Goal: Information Seeking & Learning: Compare options

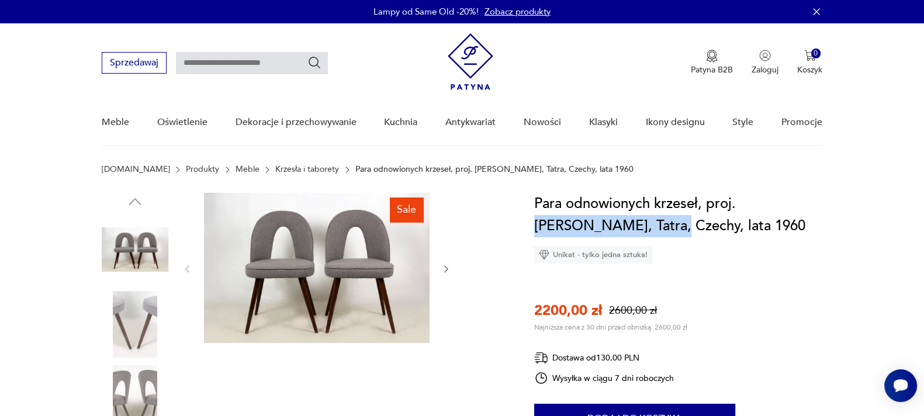
drag, startPoint x: 741, startPoint y: 203, endPoint x: 620, endPoint y: 225, distance: 123.0
click at [620, 225] on h1 "Para odnowionych krzeseł, proj. Antonín Šuman, Tatra, Czechy, lata 1960" at bounding box center [678, 215] width 288 height 44
copy h1 "Antonín Šuman, Tatra,"
click at [227, 64] on input "text" at bounding box center [252, 63] width 152 height 22
type input "*****"
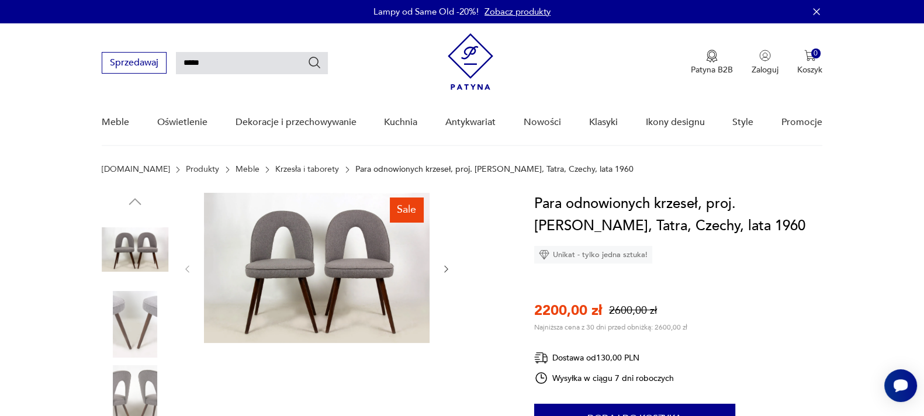
type input "*****"
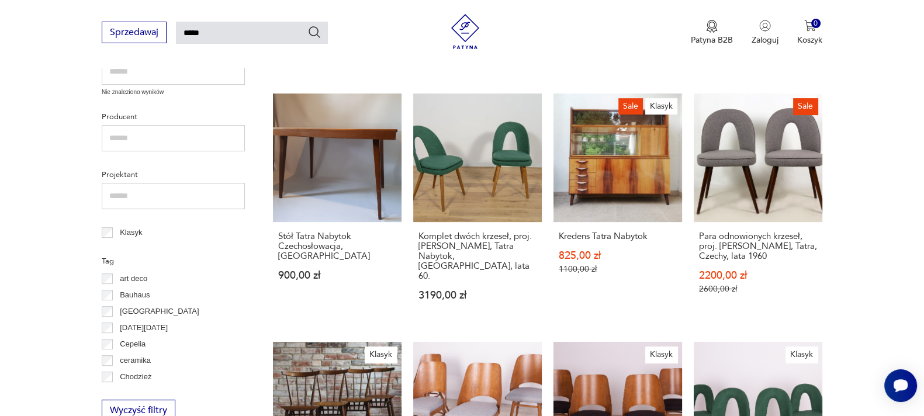
scroll to position [357, 0]
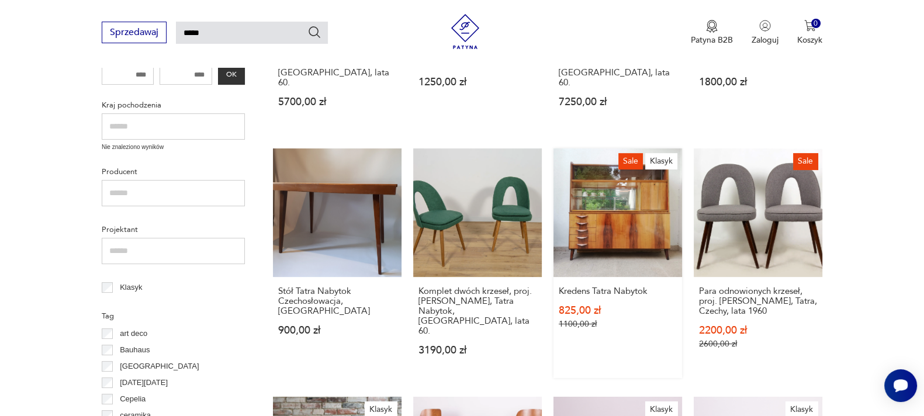
click at [610, 240] on link "Sale Klasyk Kredens Tatra Nabytok 825,00 zł 1100,00 zł" at bounding box center [618, 263] width 129 height 230
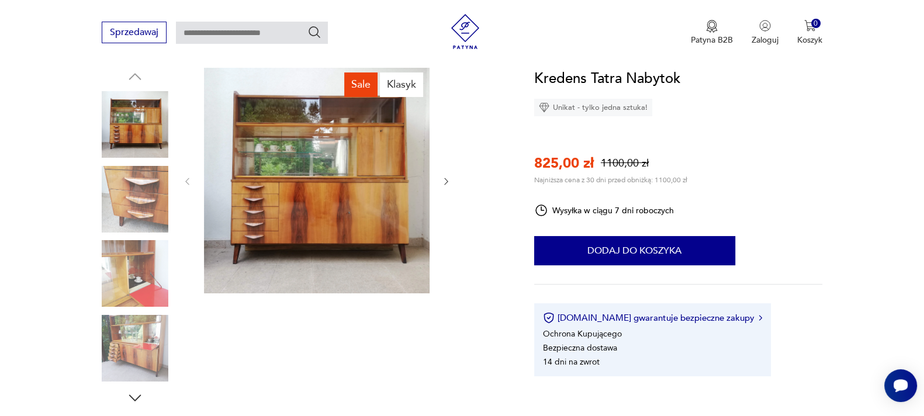
scroll to position [128, 0]
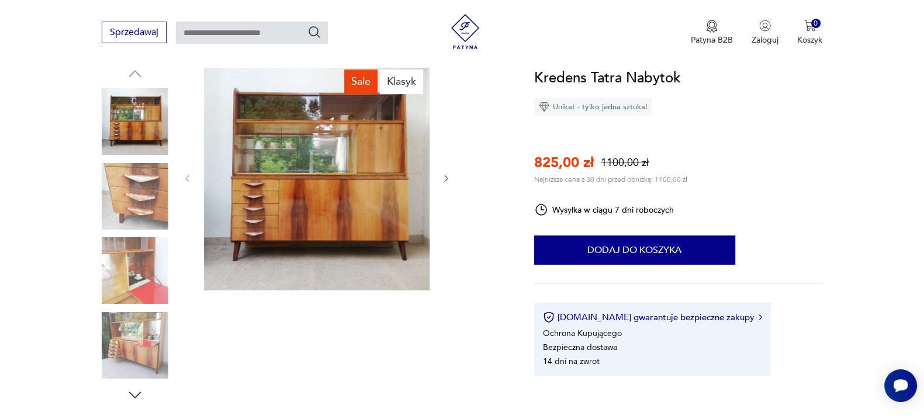
click at [448, 175] on icon "button" at bounding box center [446, 179] width 10 height 10
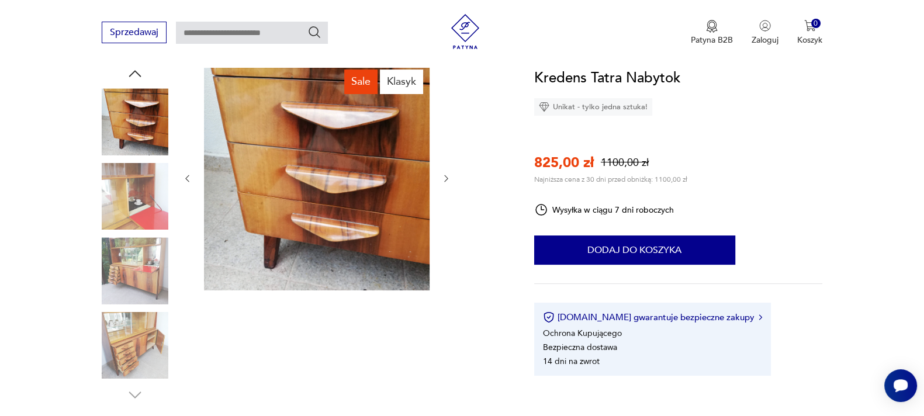
click at [448, 175] on icon "button" at bounding box center [446, 179] width 10 height 10
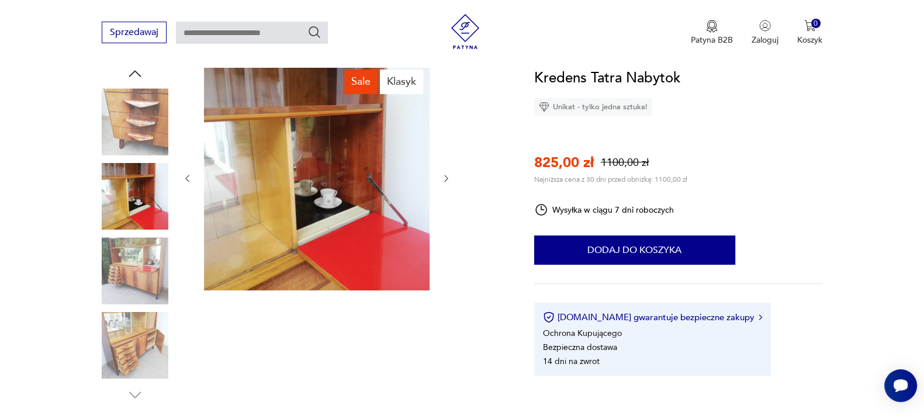
click at [448, 175] on icon "button" at bounding box center [446, 179] width 10 height 10
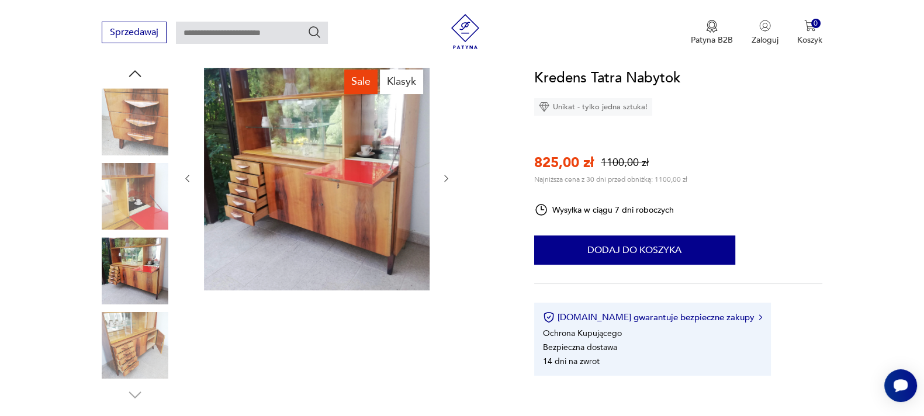
click at [448, 175] on icon "button" at bounding box center [446, 179] width 10 height 10
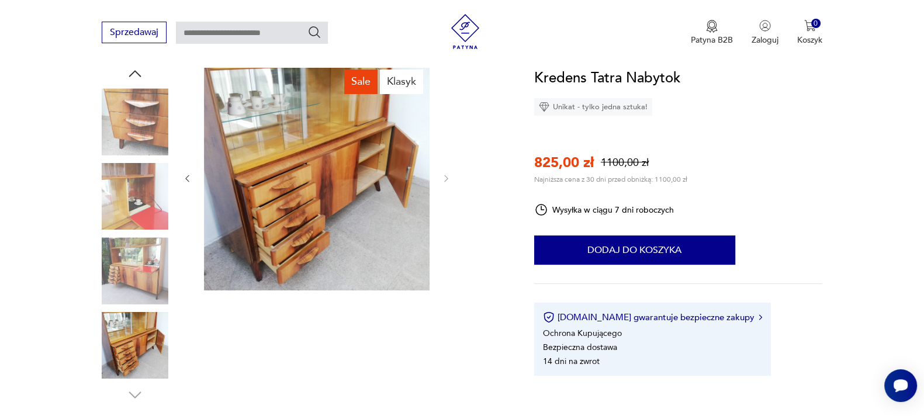
click at [125, 134] on img at bounding box center [135, 121] width 67 height 67
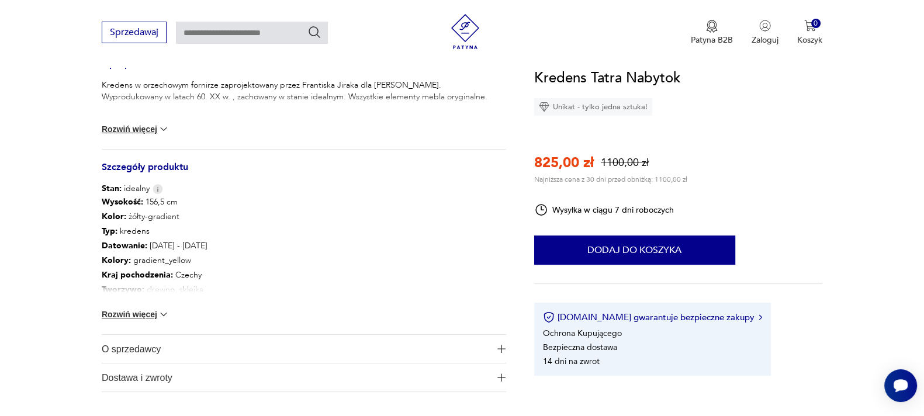
scroll to position [507, 0]
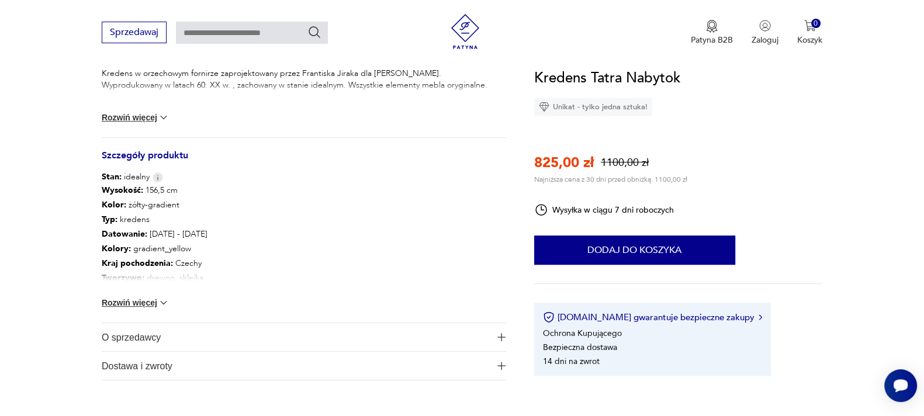
click at [161, 301] on img at bounding box center [164, 303] width 12 height 12
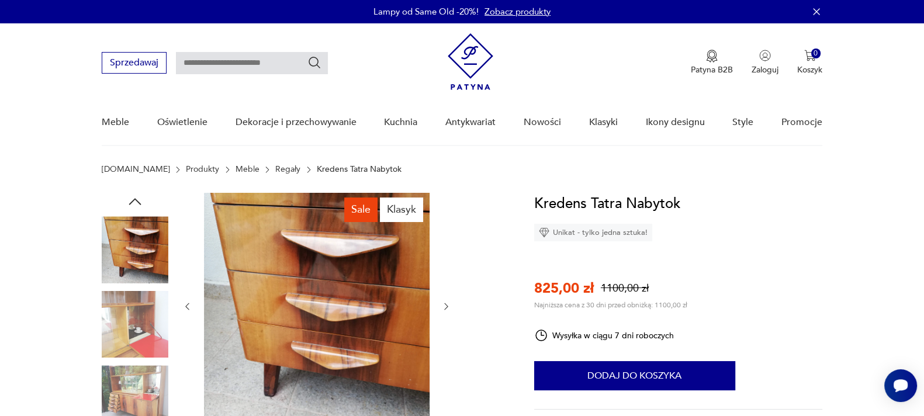
scroll to position [30, 0]
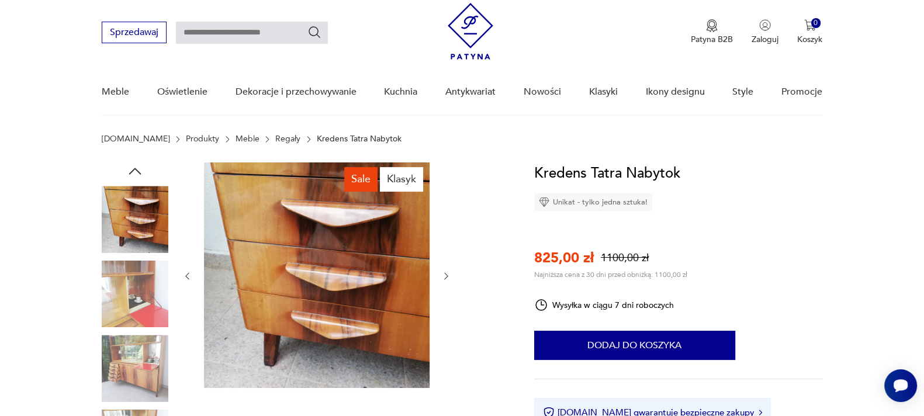
click at [189, 275] on icon "button" at bounding box center [187, 276] width 10 height 10
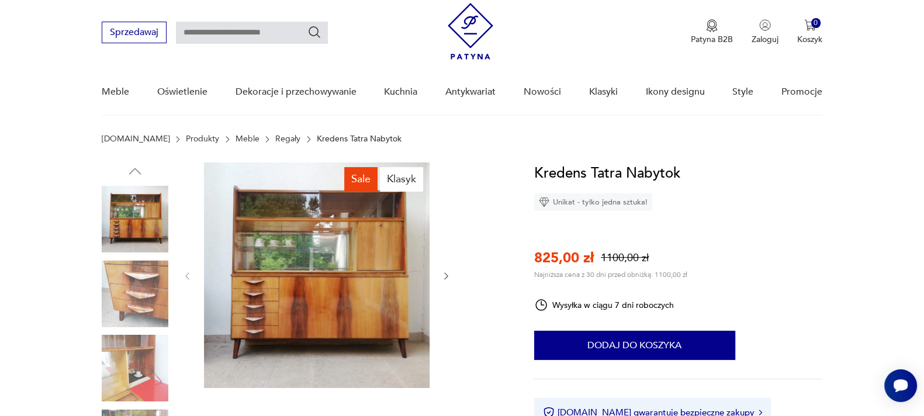
click at [270, 282] on img at bounding box center [317, 276] width 226 height 226
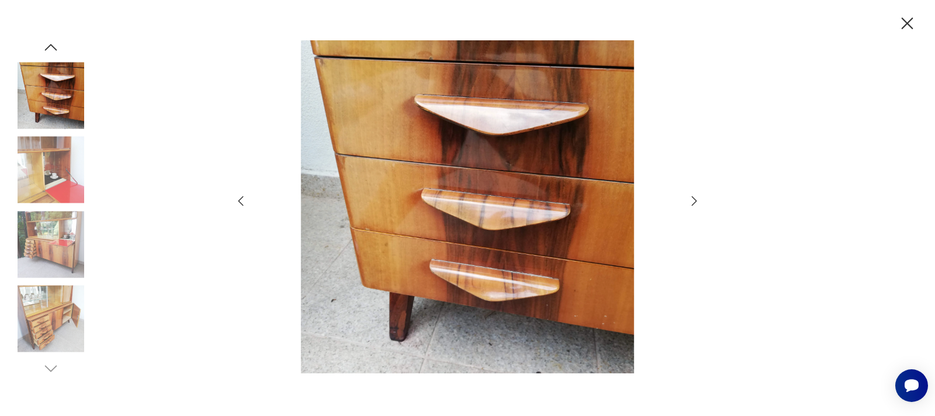
click at [240, 200] on icon "button" at bounding box center [241, 201] width 14 height 14
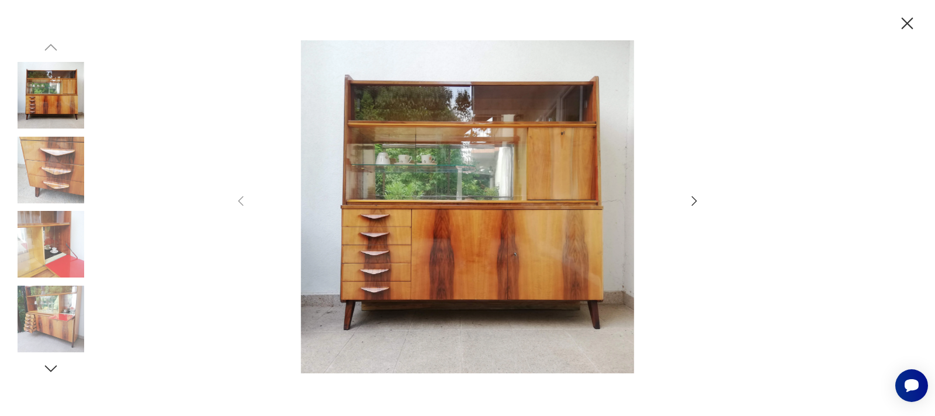
click at [695, 200] on icon "button" at bounding box center [694, 200] width 5 height 9
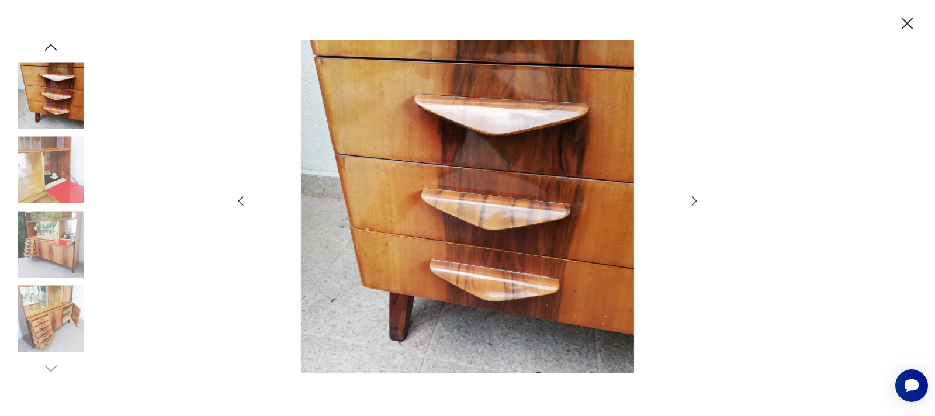
click at [695, 200] on icon "button" at bounding box center [694, 200] width 5 height 9
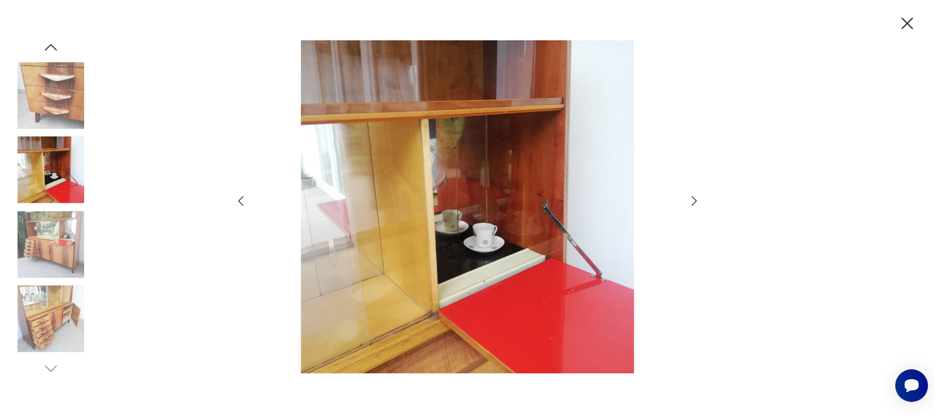
click at [695, 200] on icon "button" at bounding box center [694, 200] width 5 height 9
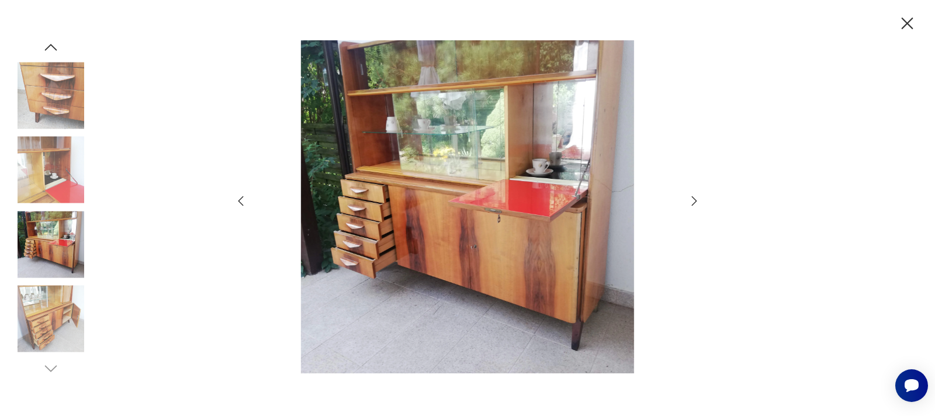
click at [908, 23] on icon "button" at bounding box center [908, 24] width 12 height 12
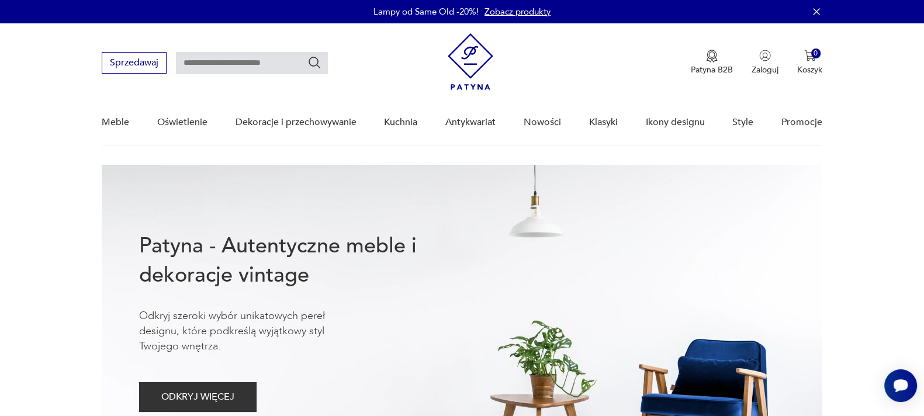
click at [201, 65] on input "text" at bounding box center [252, 63] width 152 height 22
paste input "**********"
type input "**********"
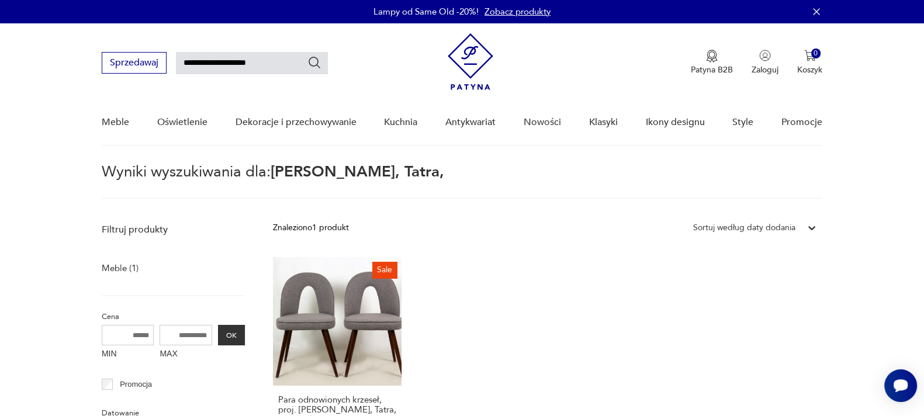
click at [268, 60] on input "**********" at bounding box center [252, 63] width 152 height 22
type input "**********"
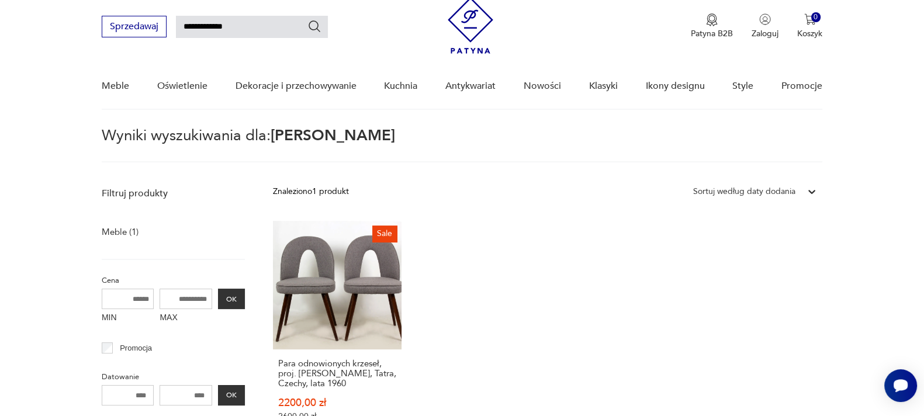
scroll to position [41, 0]
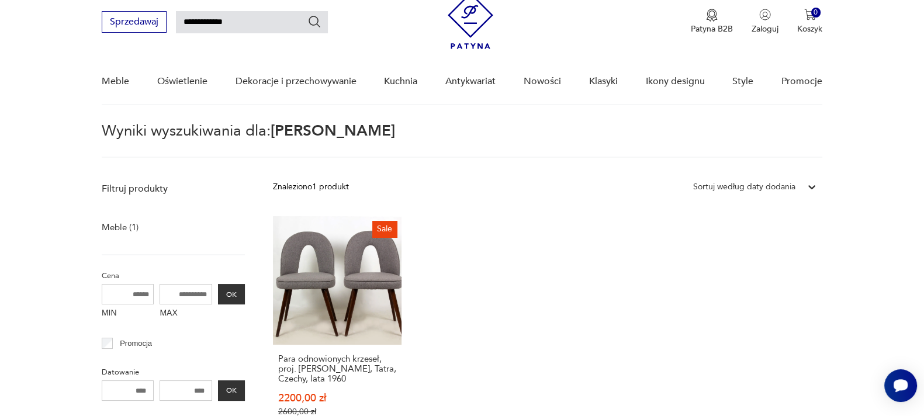
click at [212, 22] on input "**********" at bounding box center [252, 22] width 152 height 22
type input "*****"
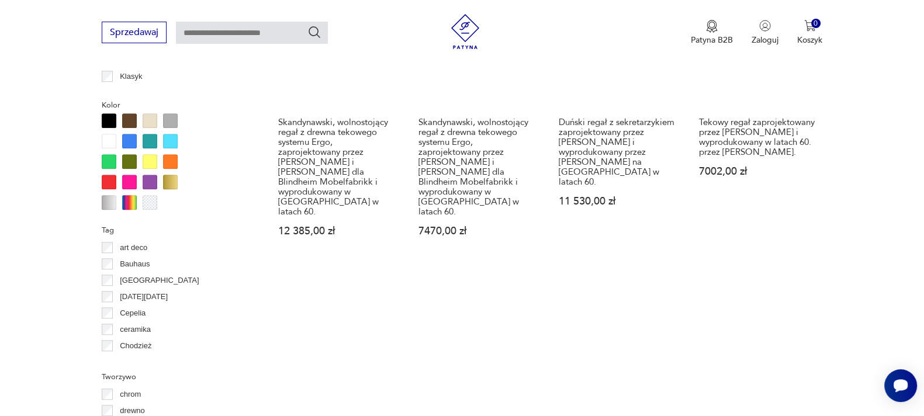
scroll to position [1112, 0]
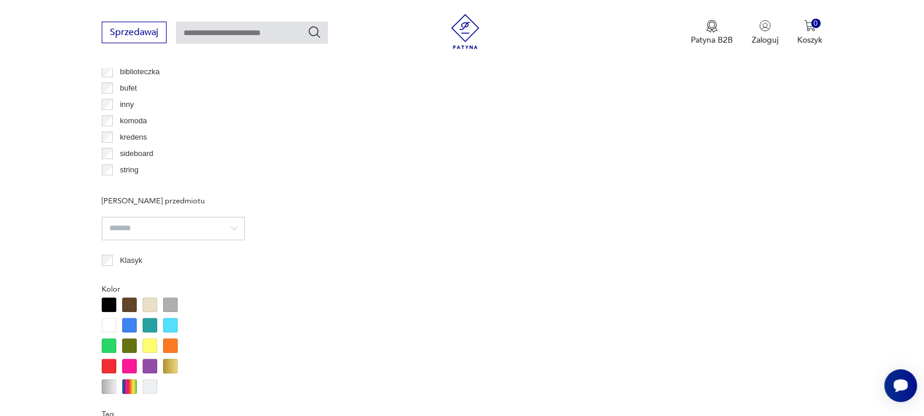
scroll to position [1062, 0]
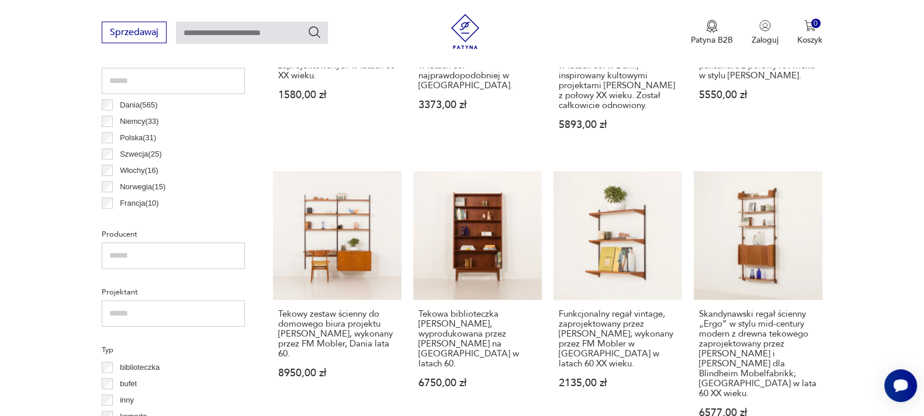
scroll to position [672, 0]
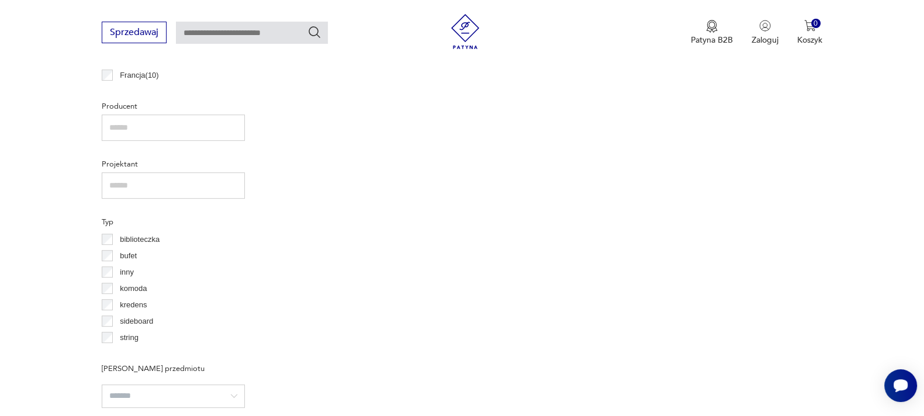
scroll to position [778, 0]
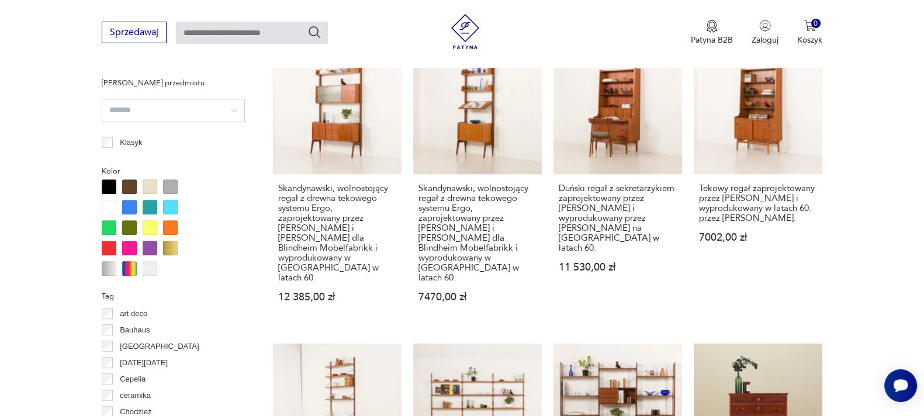
scroll to position [1401, 0]
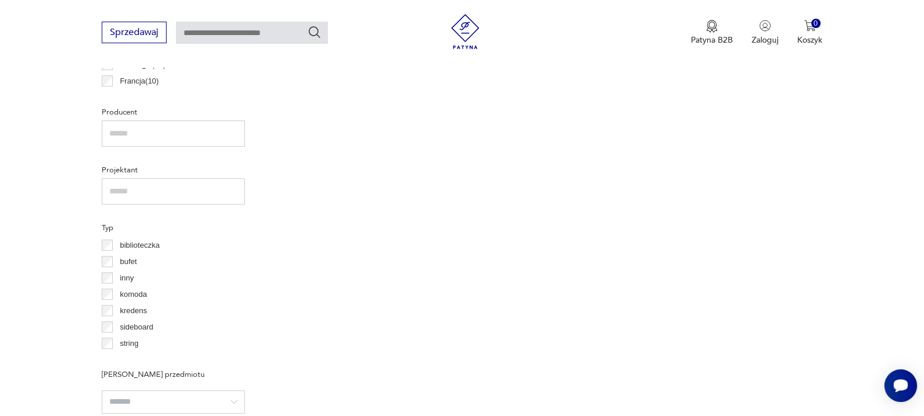
scroll to position [742, 0]
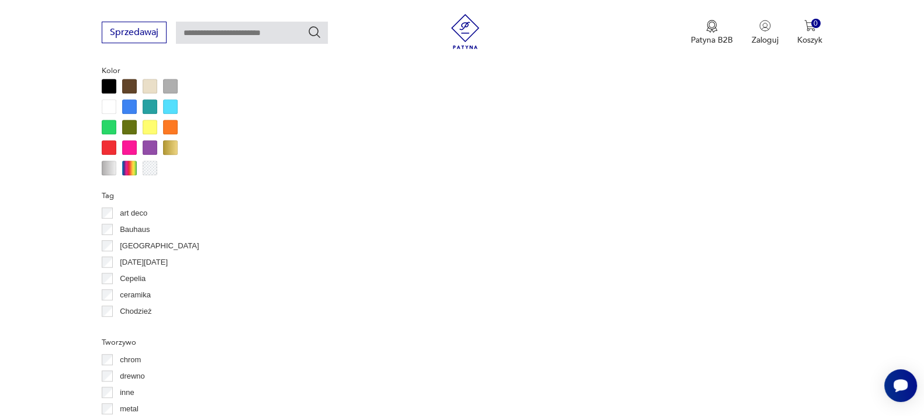
scroll to position [1173, 0]
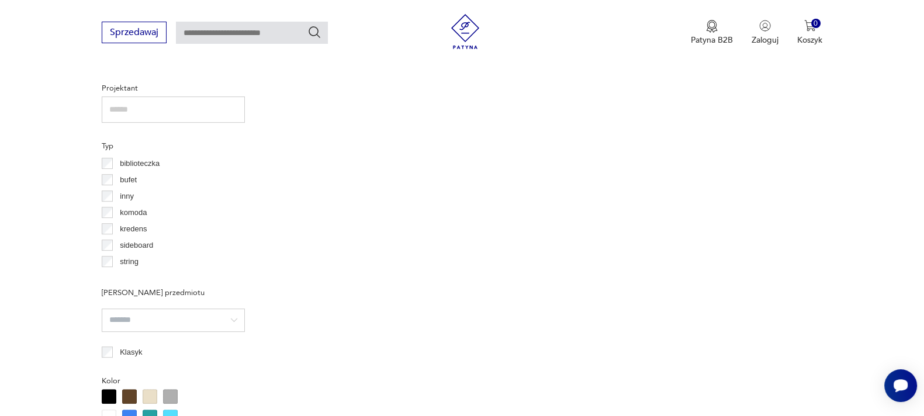
scroll to position [14, 0]
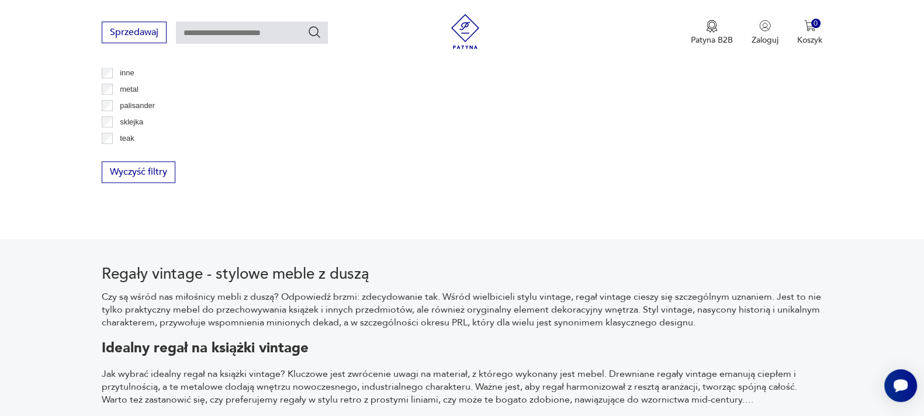
scroll to position [1466, 0]
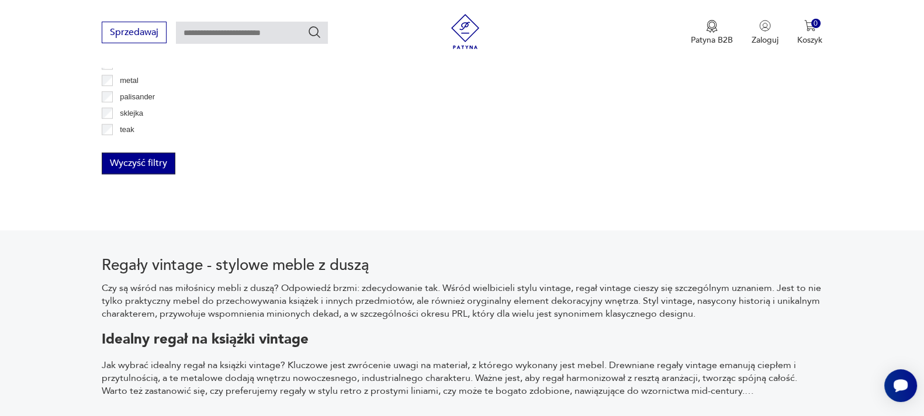
click at [163, 158] on button "Wyczyść filtry" at bounding box center [139, 164] width 74 height 22
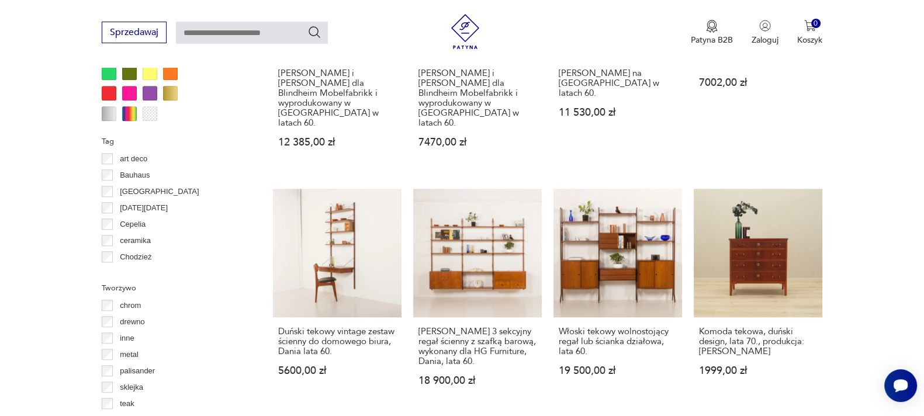
scroll to position [1311, 0]
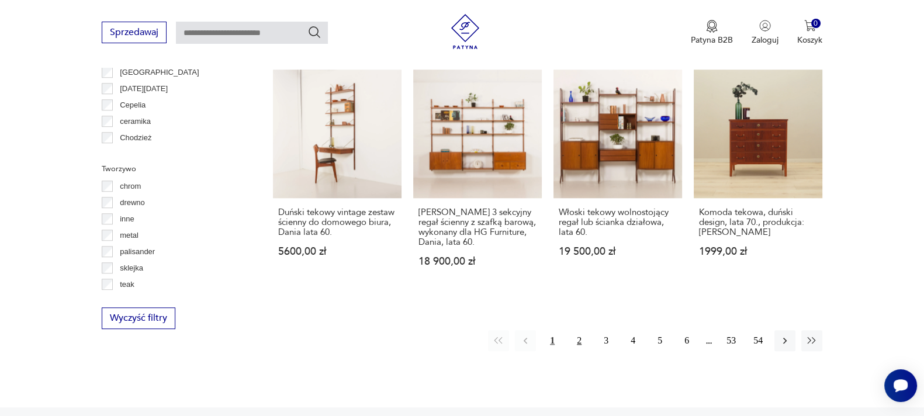
click at [576, 330] on button "2" at bounding box center [579, 340] width 21 height 21
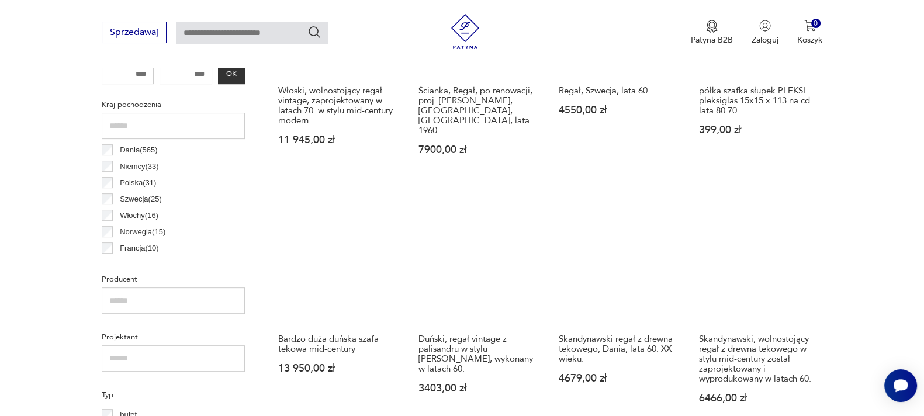
scroll to position [601, 0]
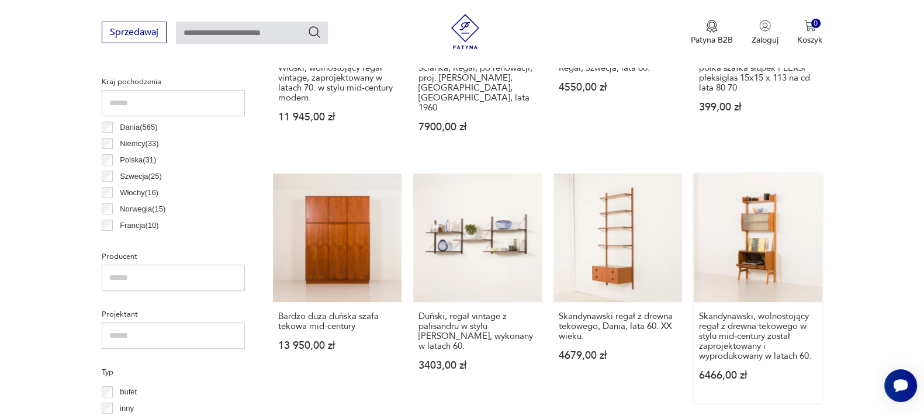
click at [749, 227] on link "Skandynawski, wolnostojący regał z drewna tekowego w stylu mid-century został z…" at bounding box center [758, 289] width 129 height 230
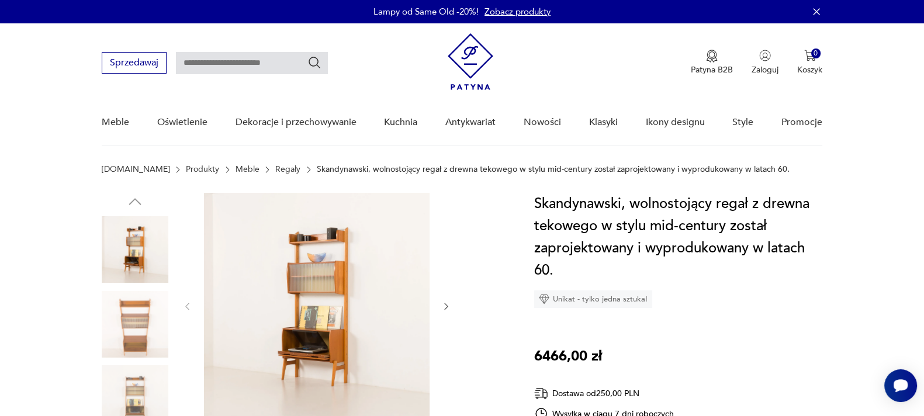
click at [444, 303] on icon "button" at bounding box center [446, 307] width 10 height 10
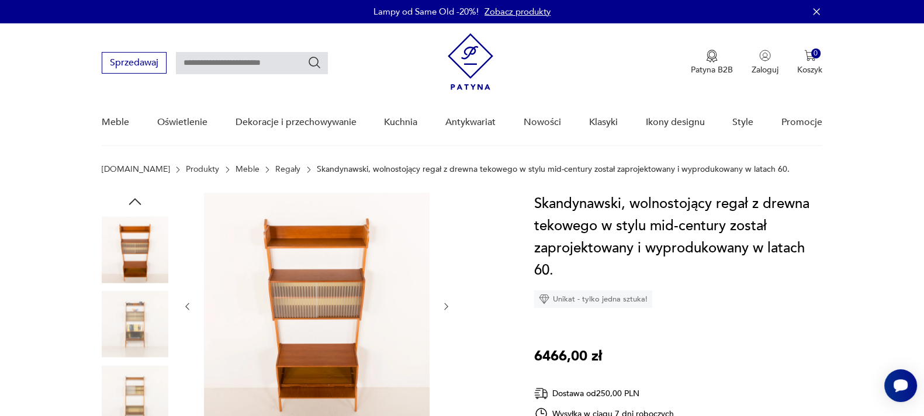
click at [444, 303] on icon "button" at bounding box center [446, 307] width 10 height 10
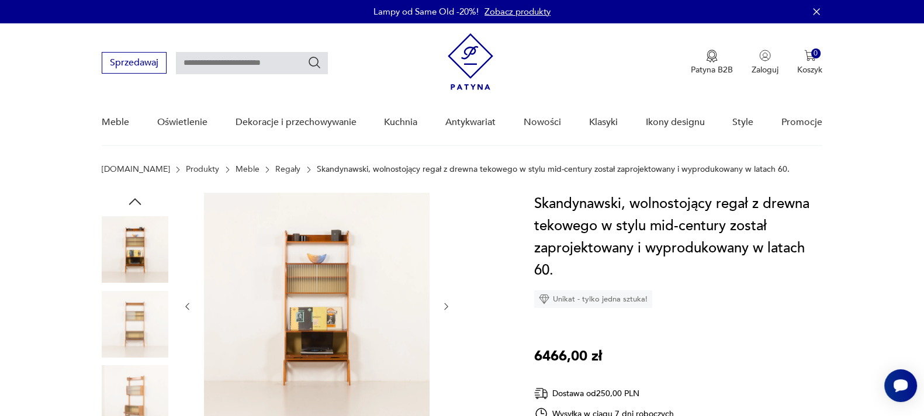
click at [444, 303] on icon "button" at bounding box center [446, 307] width 10 height 10
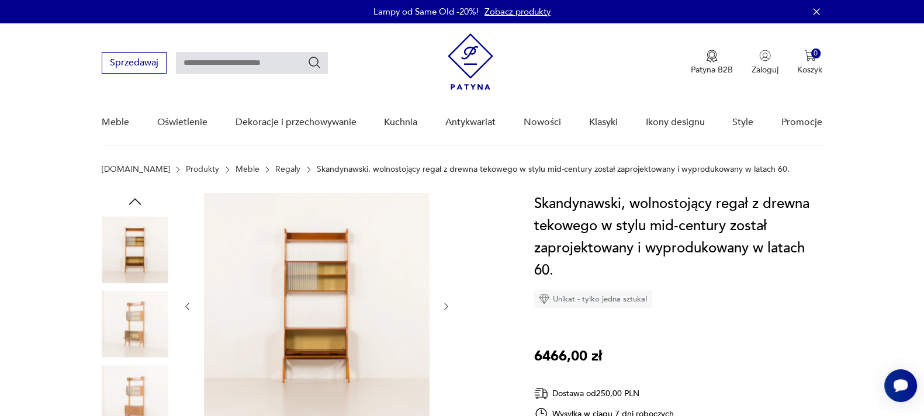
click at [444, 303] on icon "button" at bounding box center [446, 307] width 10 height 10
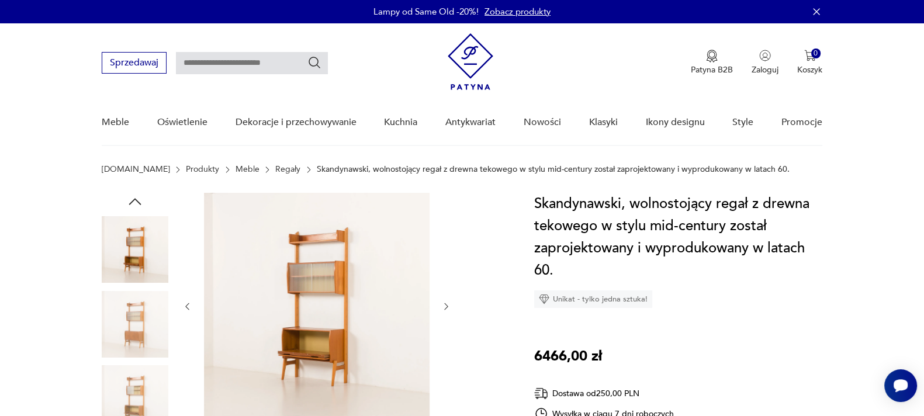
click at [444, 303] on icon "button" at bounding box center [446, 307] width 10 height 10
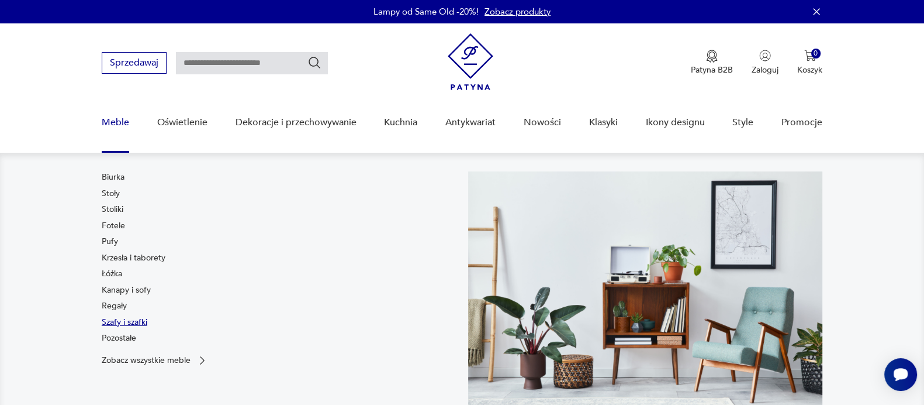
click at [140, 322] on link "Szafy i szafki" at bounding box center [125, 322] width 46 height 12
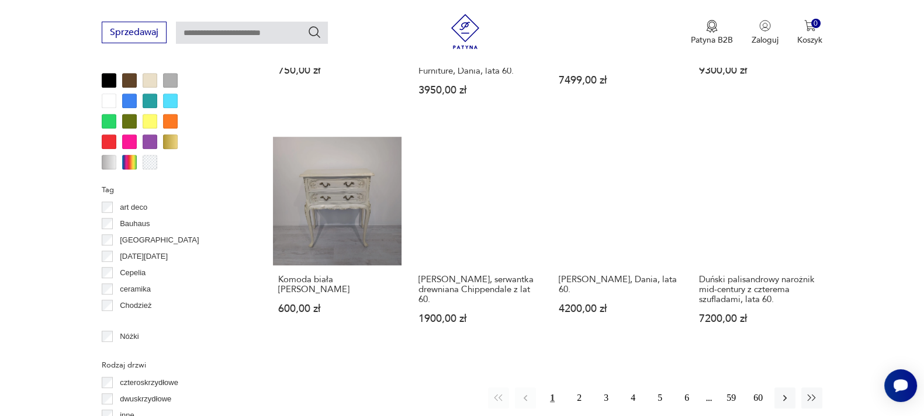
scroll to position [1239, 0]
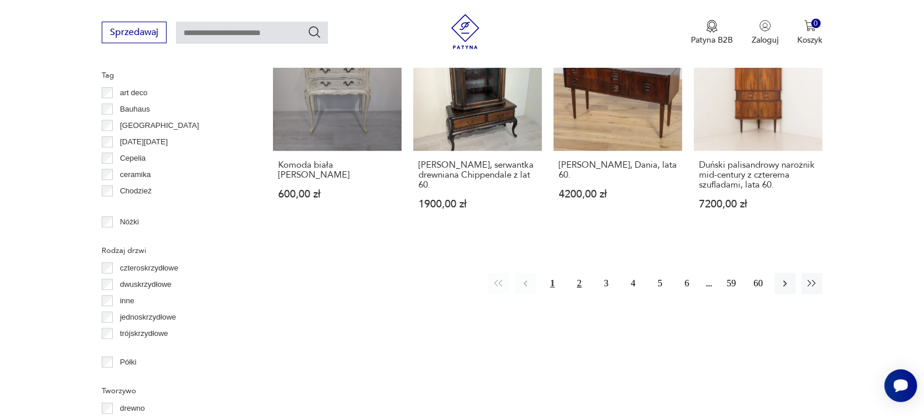
click at [576, 274] on button "2" at bounding box center [579, 283] width 21 height 21
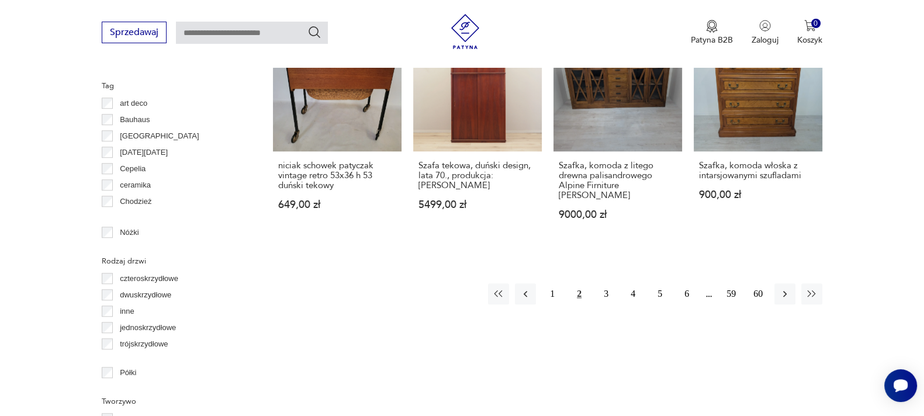
scroll to position [1240, 0]
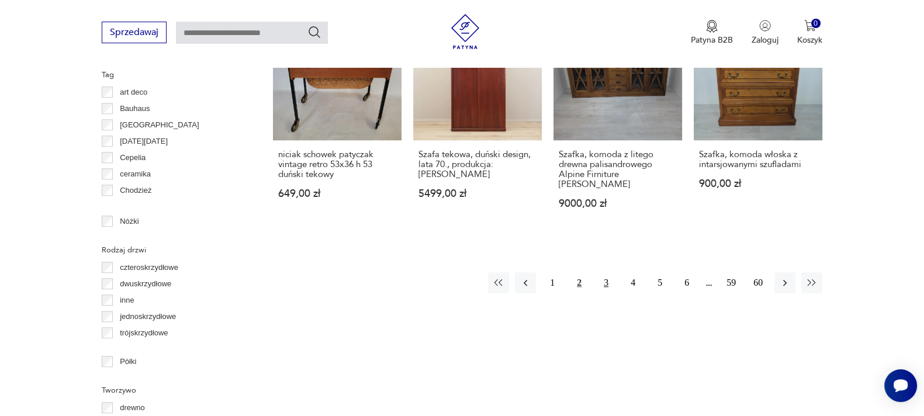
click at [608, 272] on button "3" at bounding box center [606, 282] width 21 height 21
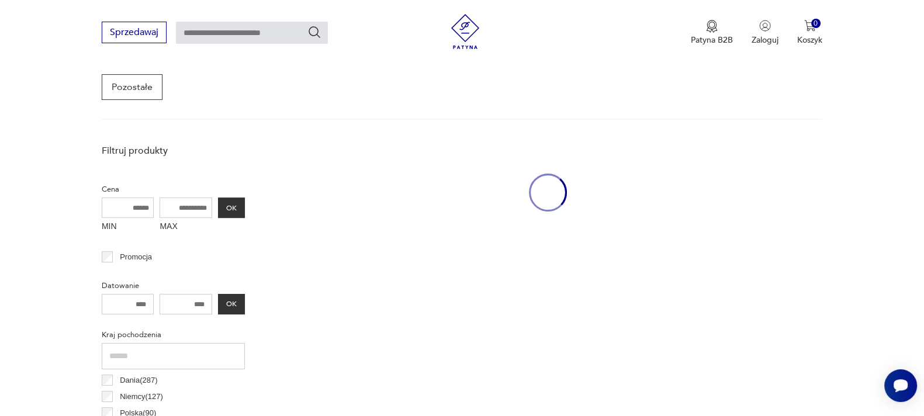
scroll to position [310, 0]
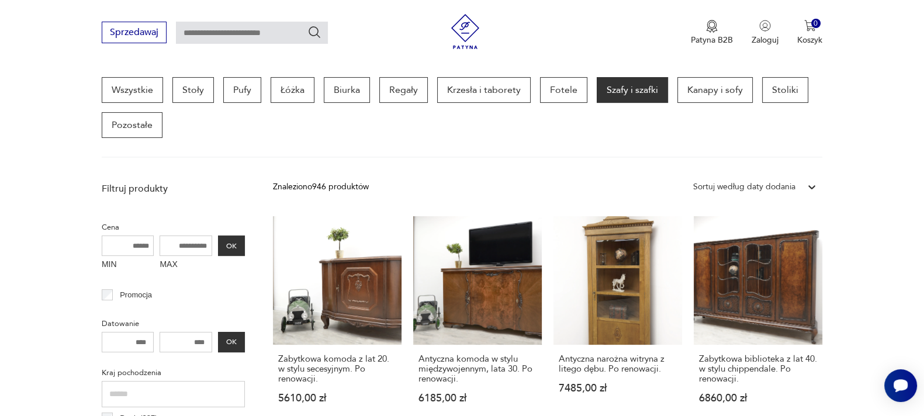
click at [205, 27] on input "text" at bounding box center [252, 33] width 152 height 22
type input "**********"
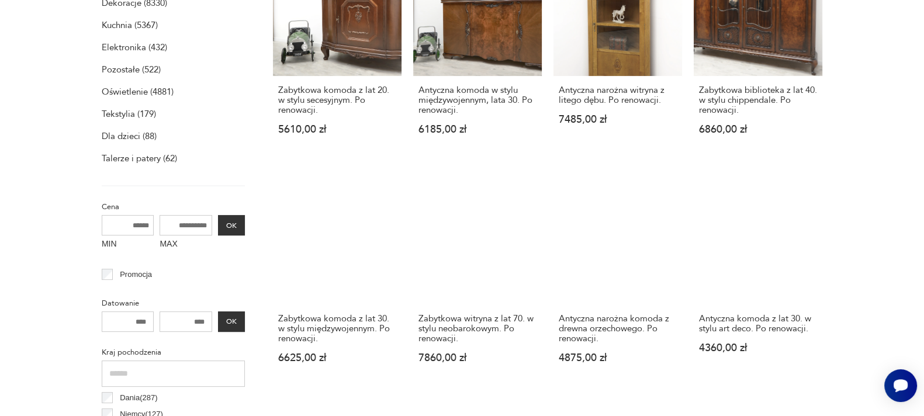
scroll to position [41, 0]
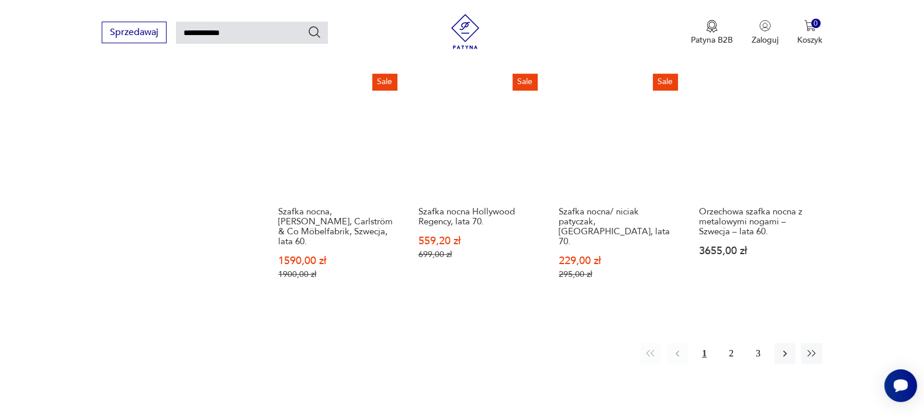
scroll to position [901, 0]
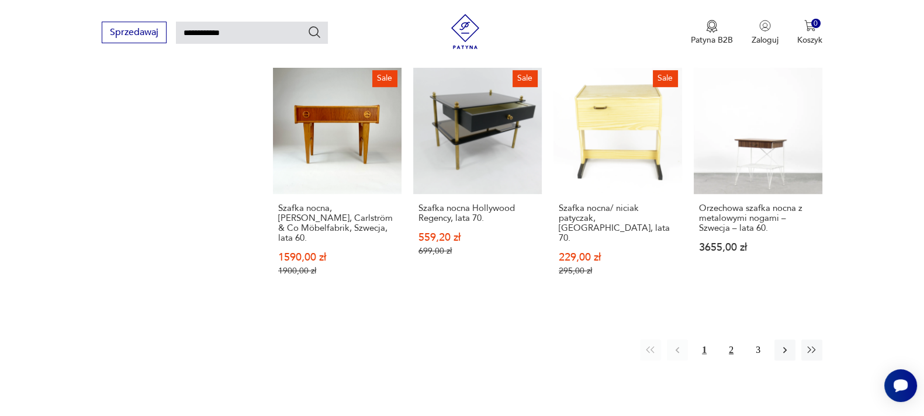
click at [731, 340] on button "2" at bounding box center [731, 350] width 21 height 21
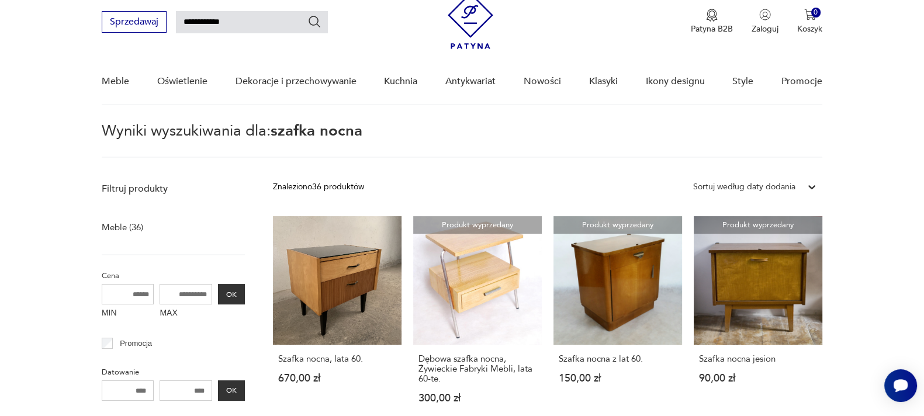
scroll to position [40, 0]
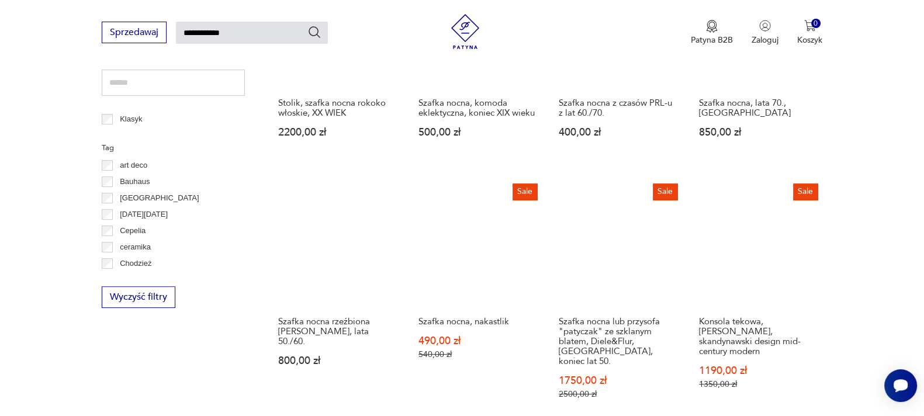
scroll to position [527, 0]
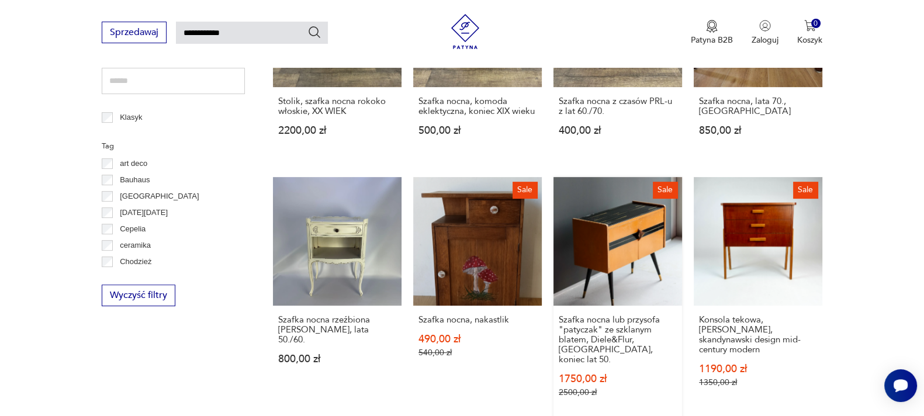
click at [631, 240] on link "Sale Szafka nocna lub przysofa "patyczak" ze szklanym blatem, Diele&Flur, Niemc…" at bounding box center [618, 298] width 129 height 243
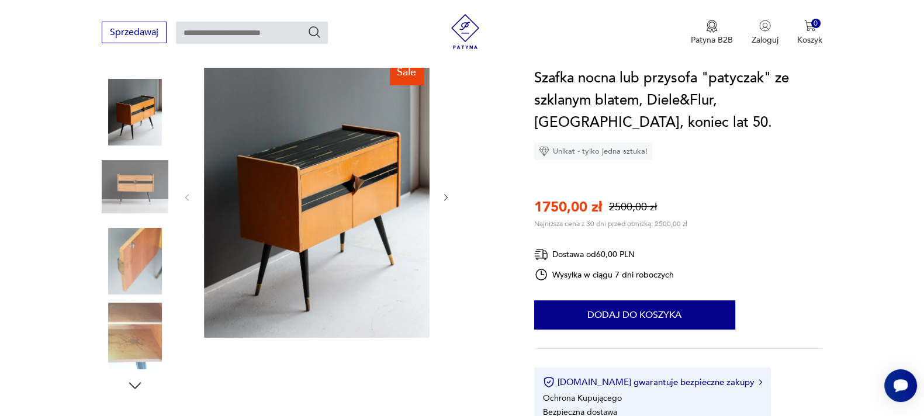
scroll to position [122, 0]
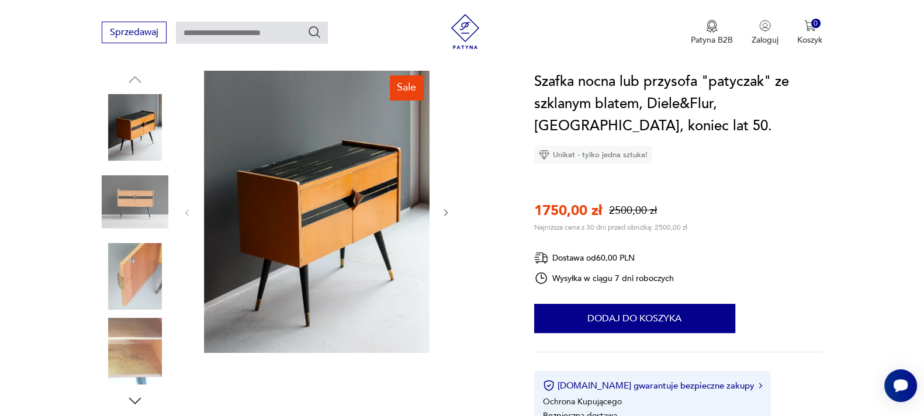
click at [447, 209] on icon "button" at bounding box center [446, 213] width 10 height 10
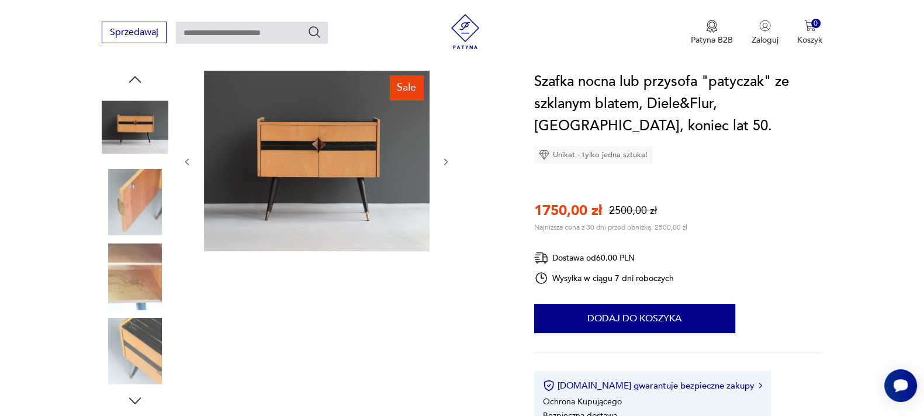
click at [447, 209] on div at bounding box center [316, 162] width 269 height 182
click at [441, 163] on icon "button" at bounding box center [446, 162] width 10 height 10
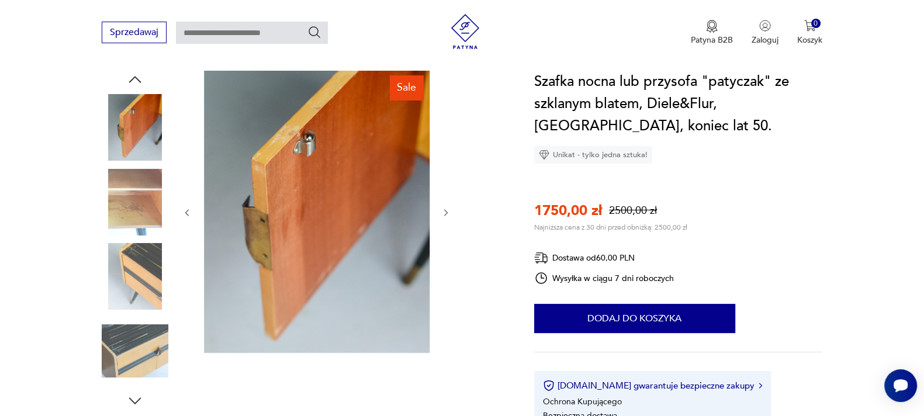
click at [441, 163] on div at bounding box center [316, 213] width 269 height 284
click at [446, 210] on icon "button" at bounding box center [446, 212] width 4 height 7
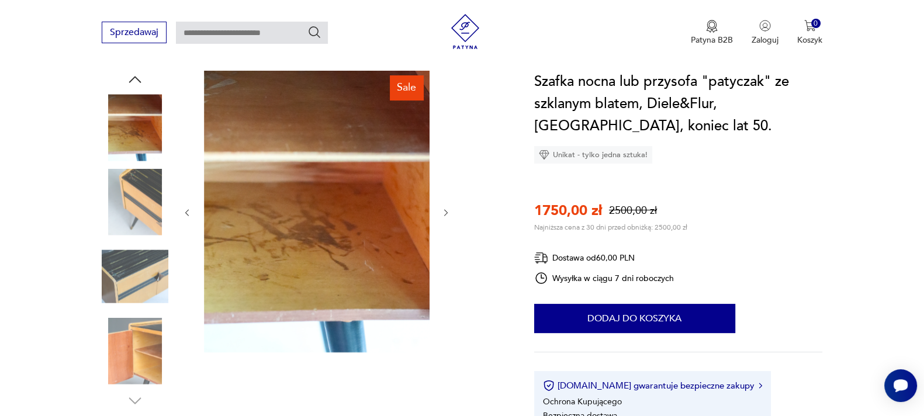
click at [446, 210] on icon "button" at bounding box center [446, 212] width 4 height 7
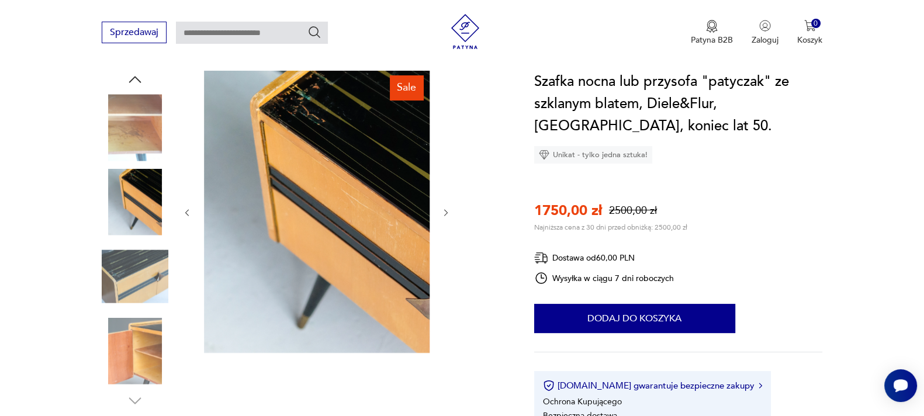
type input "**********"
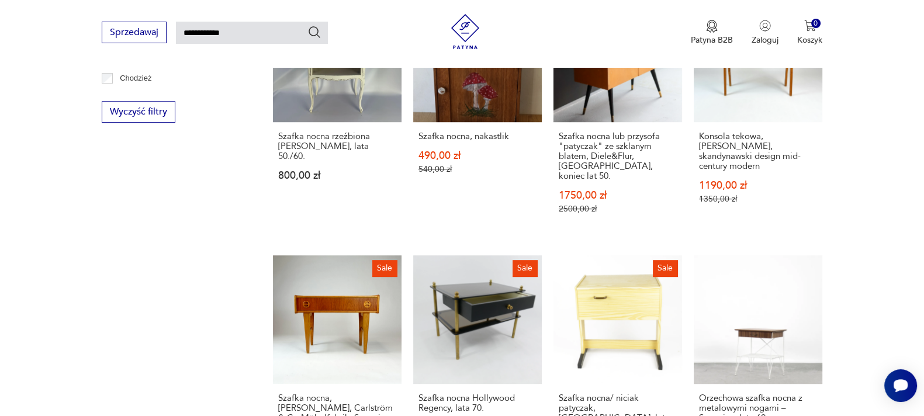
scroll to position [762, 0]
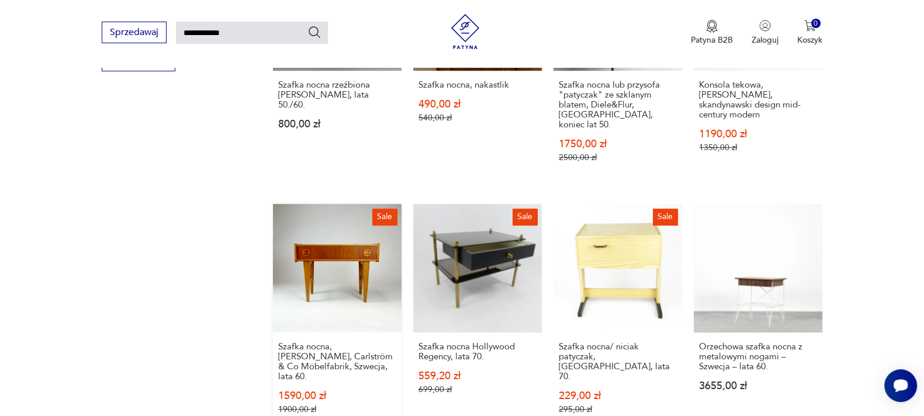
click at [347, 285] on link "Sale Szafka nocna, konsola tekowa, Carlström & Co Möbelfabrik, Szwecja, lata 60…" at bounding box center [337, 320] width 129 height 233
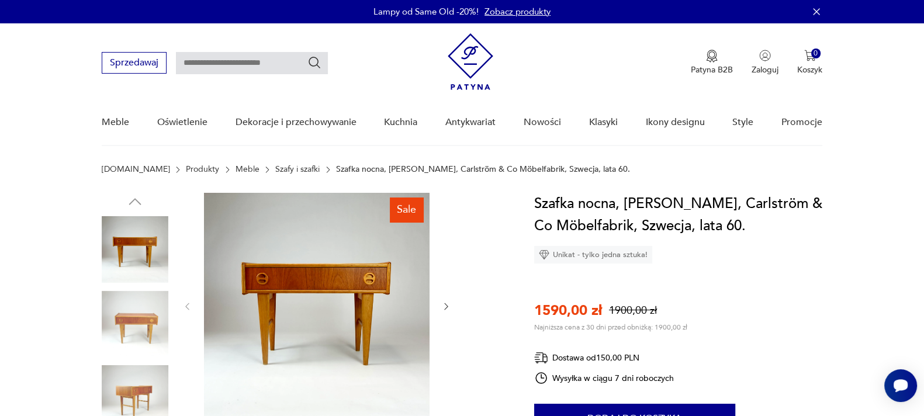
click at [442, 306] on icon "button" at bounding box center [446, 307] width 10 height 10
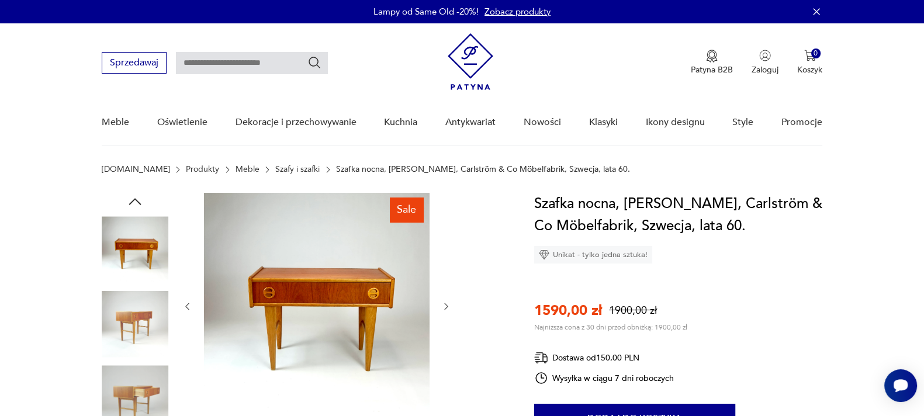
click at [442, 306] on icon "button" at bounding box center [446, 307] width 10 height 10
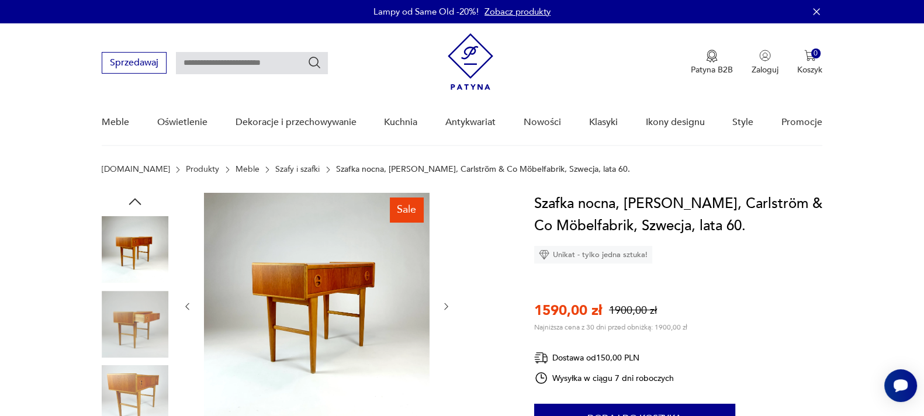
click at [442, 306] on icon "button" at bounding box center [446, 307] width 10 height 10
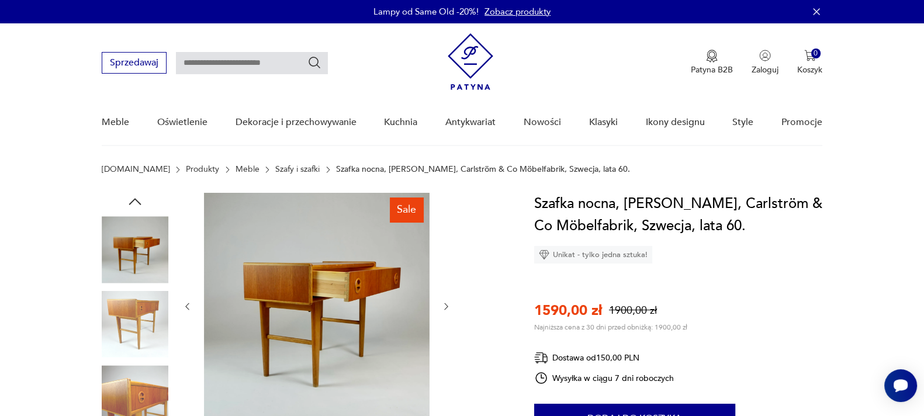
click at [442, 306] on icon "button" at bounding box center [446, 307] width 10 height 10
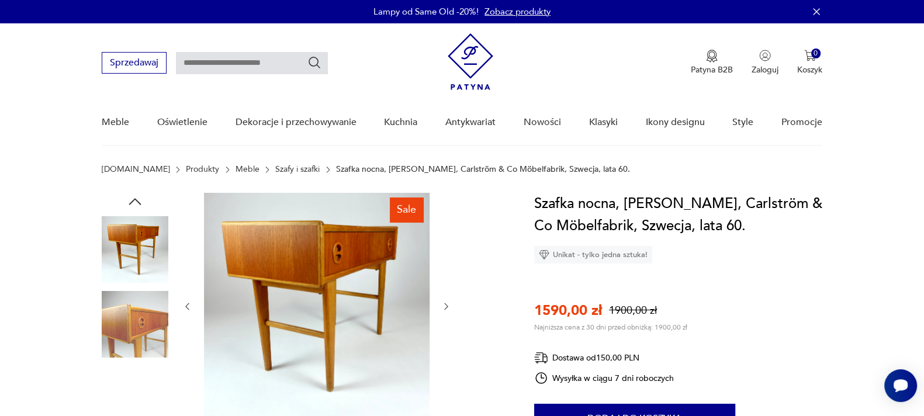
click at [442, 306] on icon "button" at bounding box center [446, 307] width 10 height 10
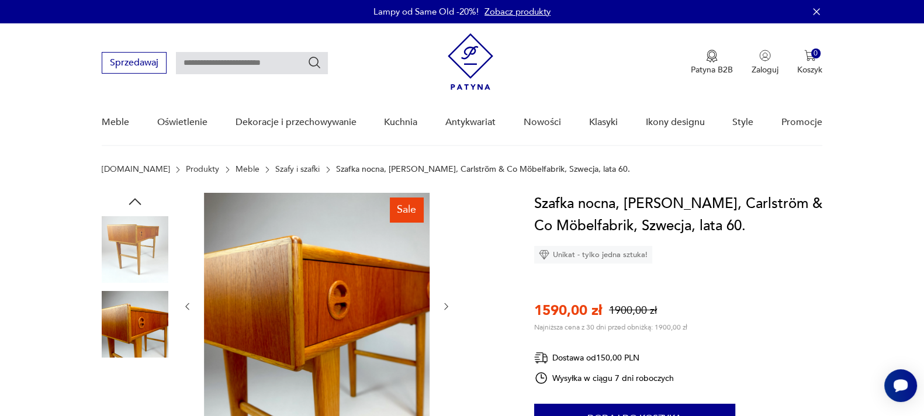
click at [442, 306] on icon "button" at bounding box center [446, 307] width 10 height 10
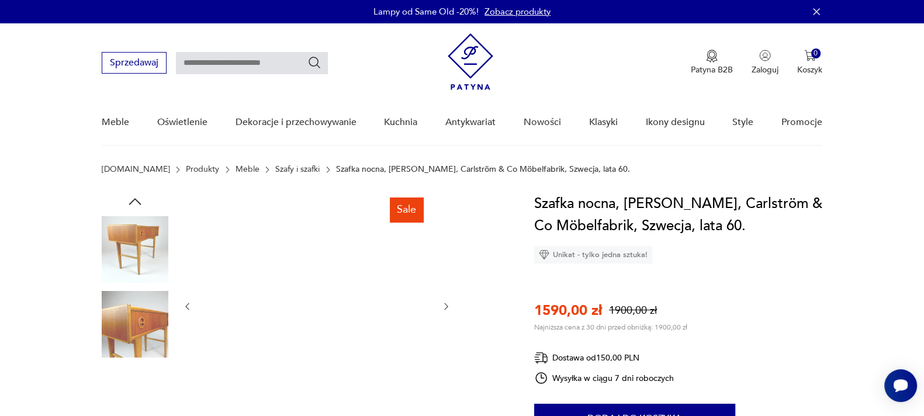
click at [442, 306] on icon "button" at bounding box center [446, 307] width 10 height 10
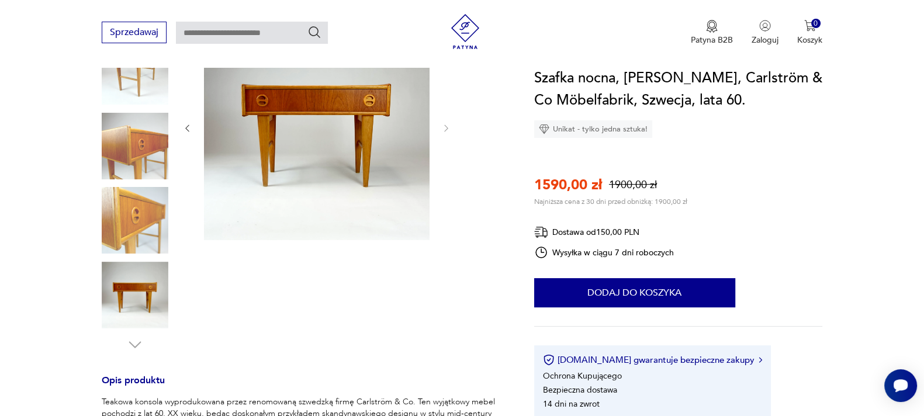
scroll to position [190, 0]
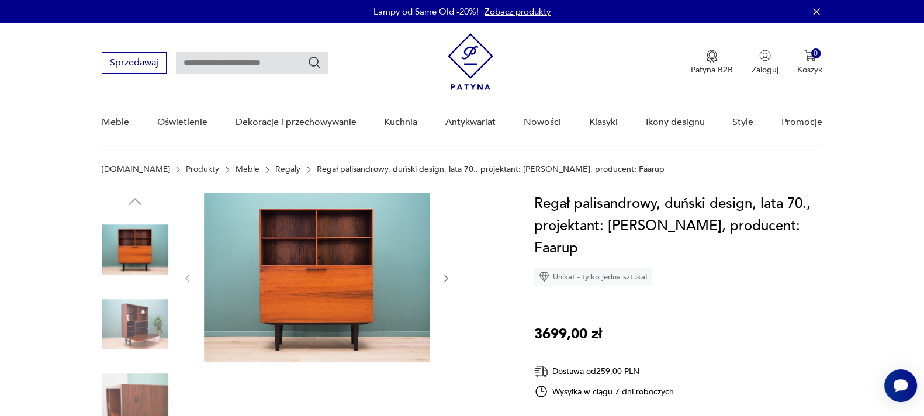
scroll to position [72, 0]
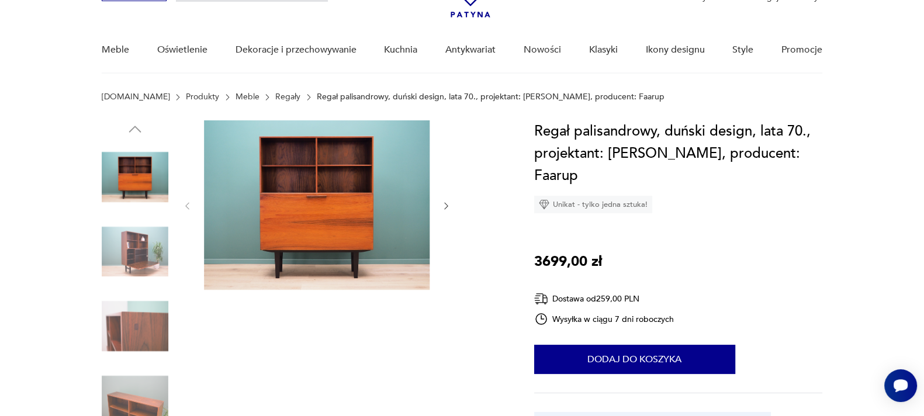
click at [145, 267] on img at bounding box center [135, 252] width 67 height 67
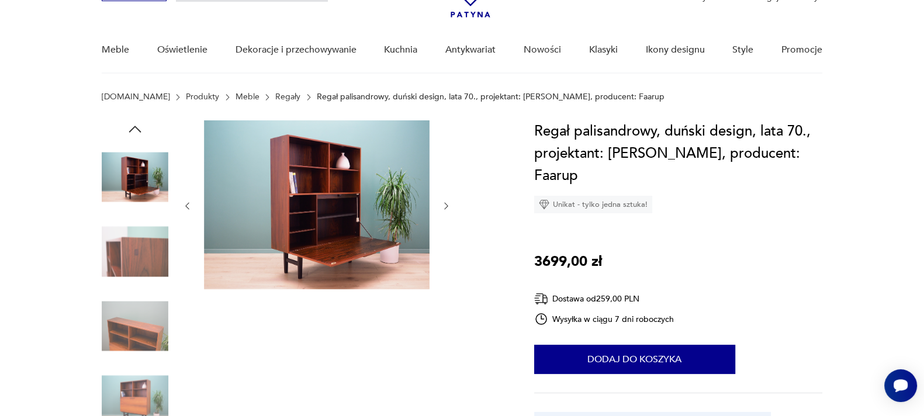
click at [443, 206] on icon "button" at bounding box center [446, 206] width 10 height 10
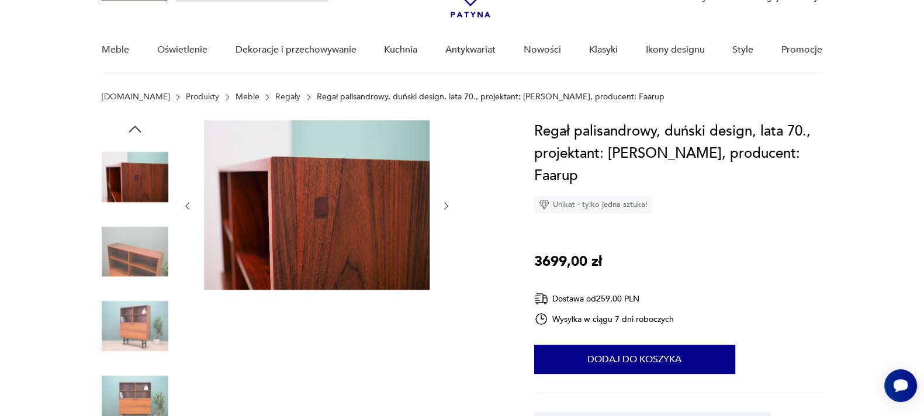
click at [443, 206] on icon "button" at bounding box center [446, 206] width 10 height 10
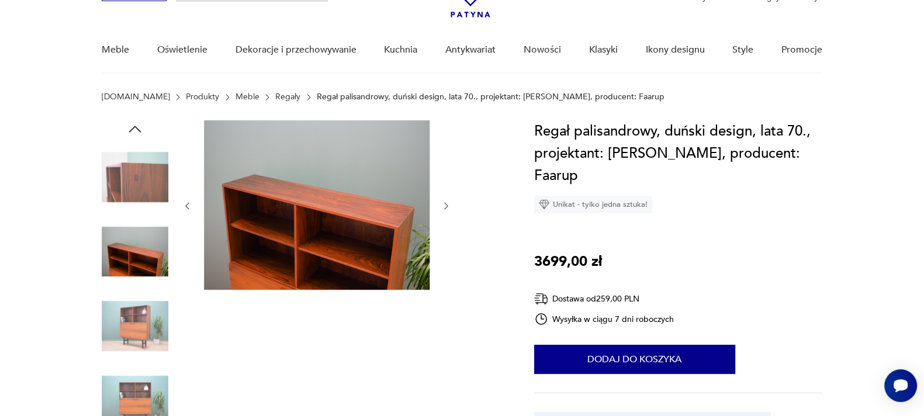
click at [443, 206] on icon "button" at bounding box center [446, 206] width 10 height 10
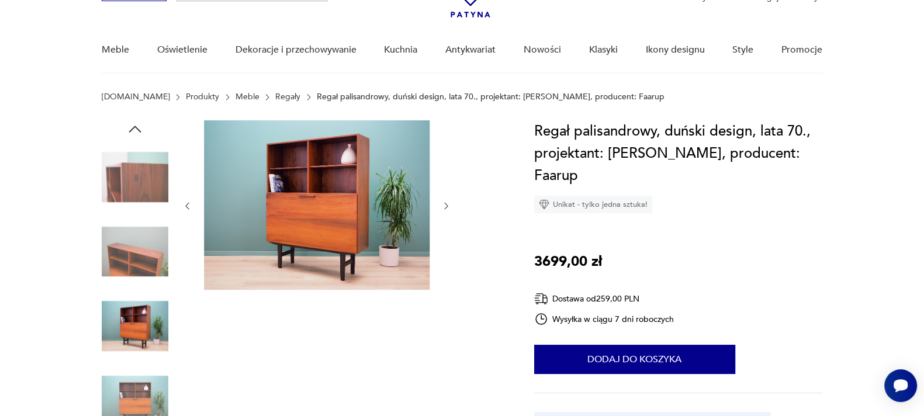
click at [443, 206] on icon "button" at bounding box center [446, 206] width 10 height 10
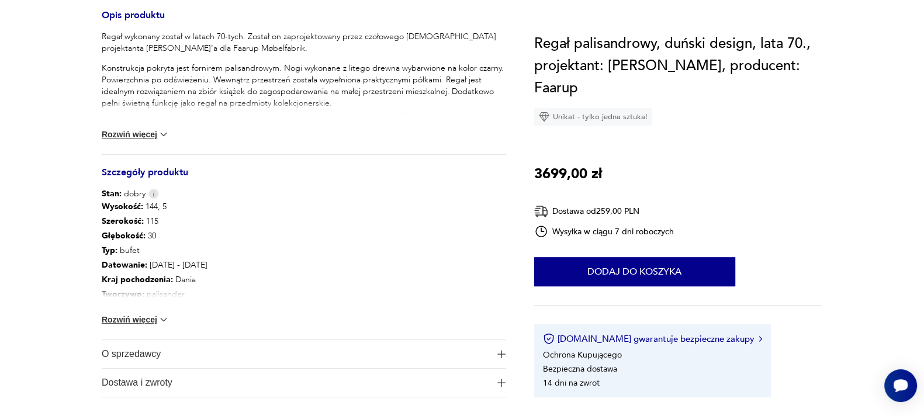
scroll to position [0, 0]
